Goal: Task Accomplishment & Management: Manage account settings

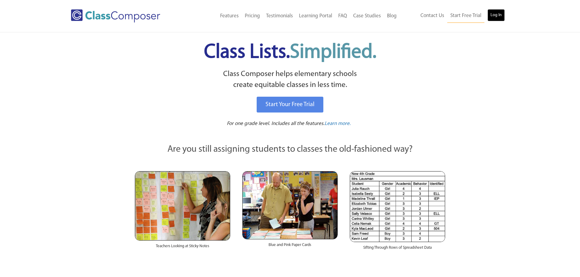
click at [493, 15] on link "Log In" at bounding box center [496, 15] width 17 height 12
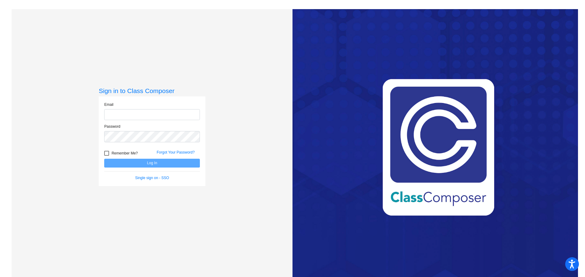
click at [143, 115] on input "email" at bounding box center [152, 114] width 96 height 11
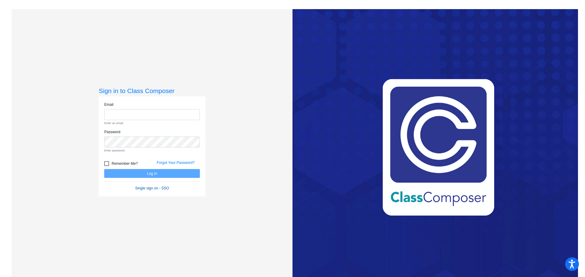
click at [147, 178] on form "Email Enter an email. Password Enter password. Remember Me? Forgot Your Passwor…" at bounding box center [152, 147] width 96 height 90
click at [146, 189] on link "Single sign on - SSO" at bounding box center [152, 188] width 34 height 4
